Goal: Obtain resource: Download file/media

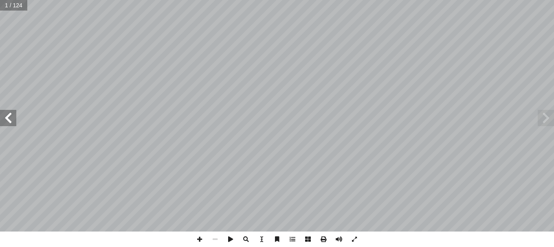
click at [3, 123] on span at bounding box center [8, 118] width 16 height 16
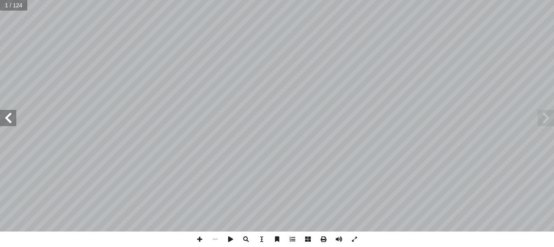
click at [3, 123] on span at bounding box center [8, 118] width 16 height 16
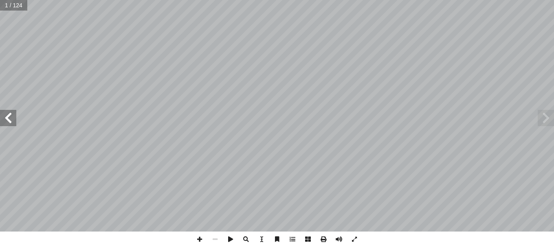
click at [3, 123] on span at bounding box center [8, 118] width 16 height 16
click at [326, 240] on span at bounding box center [323, 239] width 15 height 15
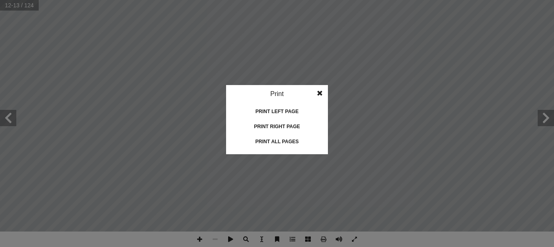
click at [323, 94] on span at bounding box center [319, 93] width 15 height 16
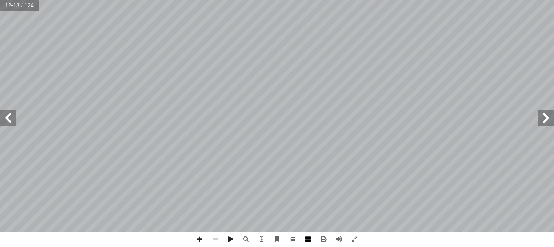
click at [310, 238] on span at bounding box center [307, 239] width 15 height 15
click at [324, 239] on span at bounding box center [323, 239] width 15 height 15
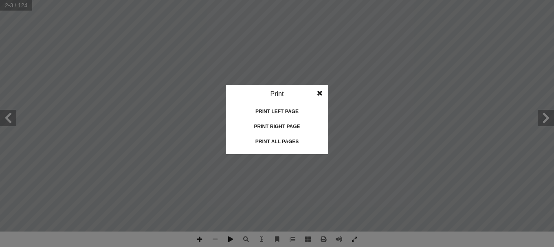
click at [282, 139] on div "Print all pages" at bounding box center [276, 141] width 81 height 13
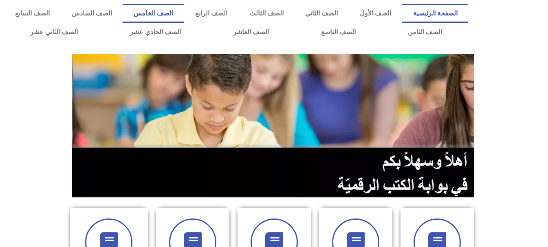
click at [184, 15] on link "الصف الخامس" at bounding box center [153, 13] width 61 height 19
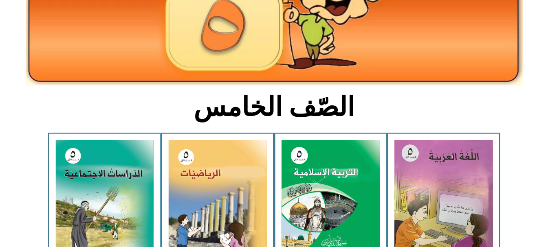
scroll to position [163, 0]
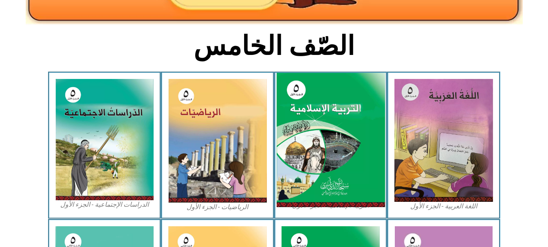
click at [339, 141] on img at bounding box center [330, 140] width 108 height 135
